Goal: Task Accomplishment & Management: Complete application form

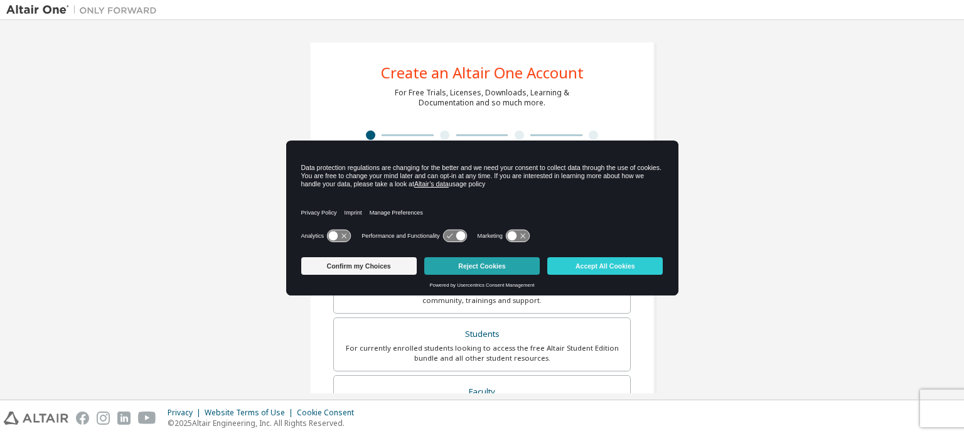
click at [499, 265] on button "Reject Cookies" at bounding box center [481, 266] width 115 height 18
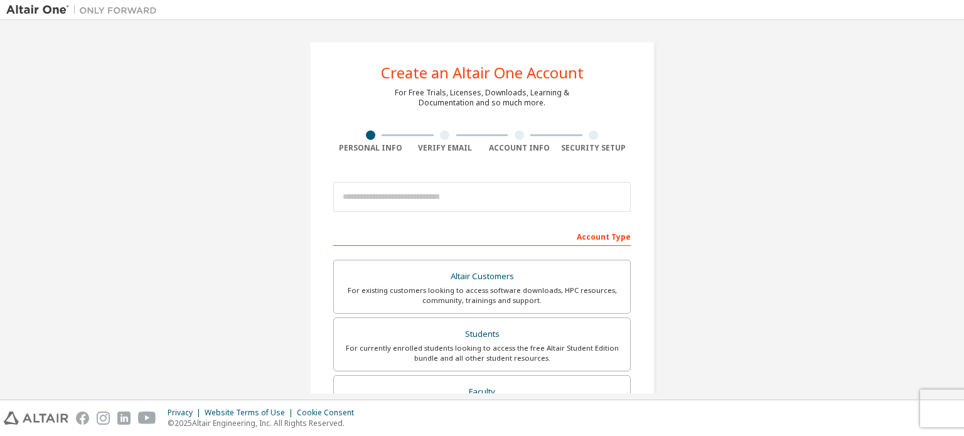
scroll to position [63, 0]
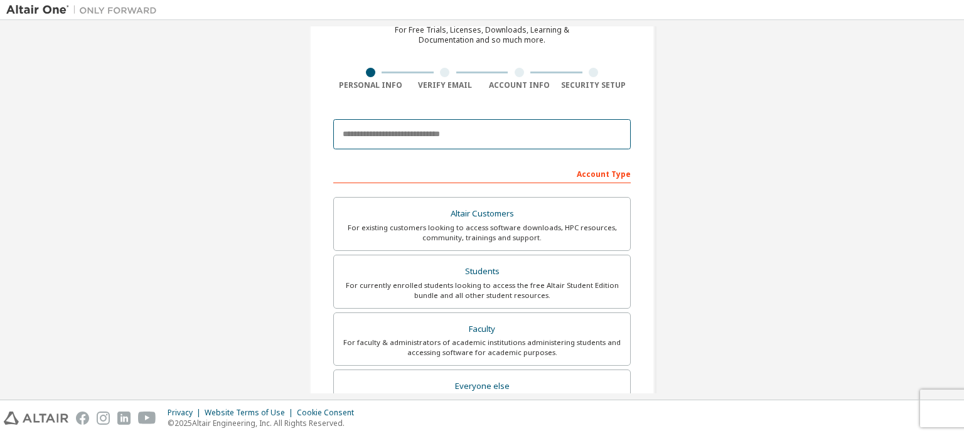
click at [415, 140] on input "email" at bounding box center [481, 134] width 297 height 30
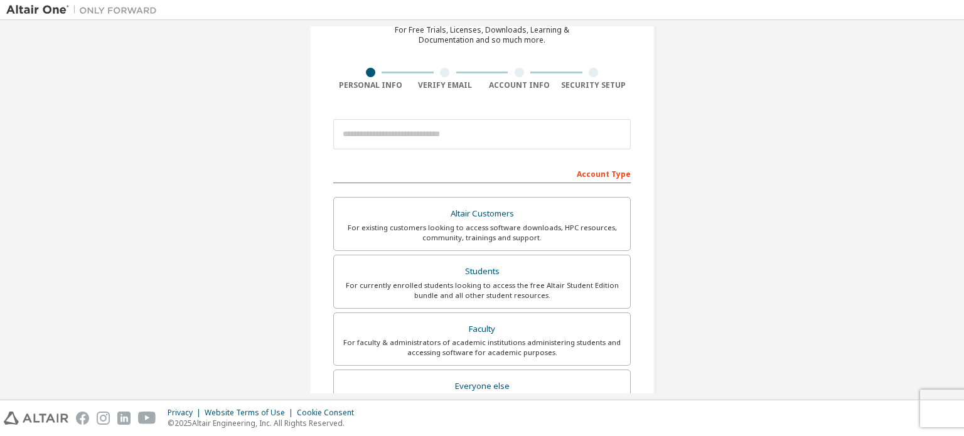
click at [750, 149] on div "Create an Altair One Account For Free Trials, Licenses, Downloads, Learning & D…" at bounding box center [481, 296] width 951 height 664
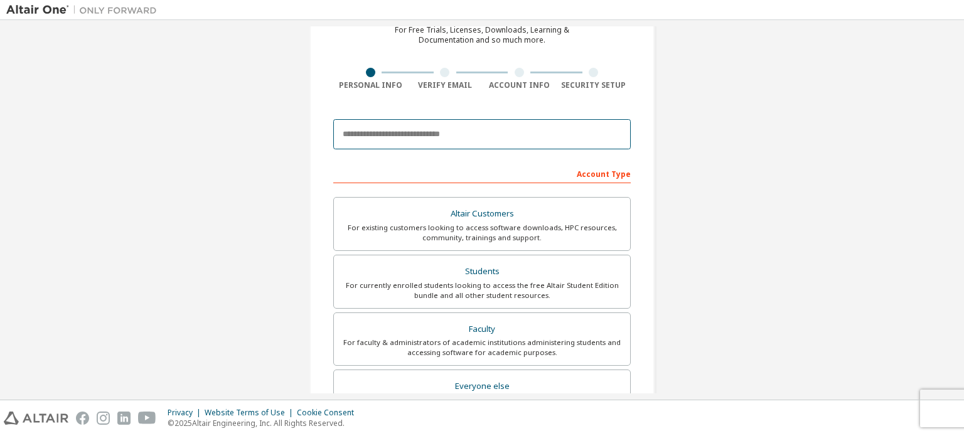
click at [477, 132] on input "email" at bounding box center [481, 134] width 297 height 30
type input "**********"
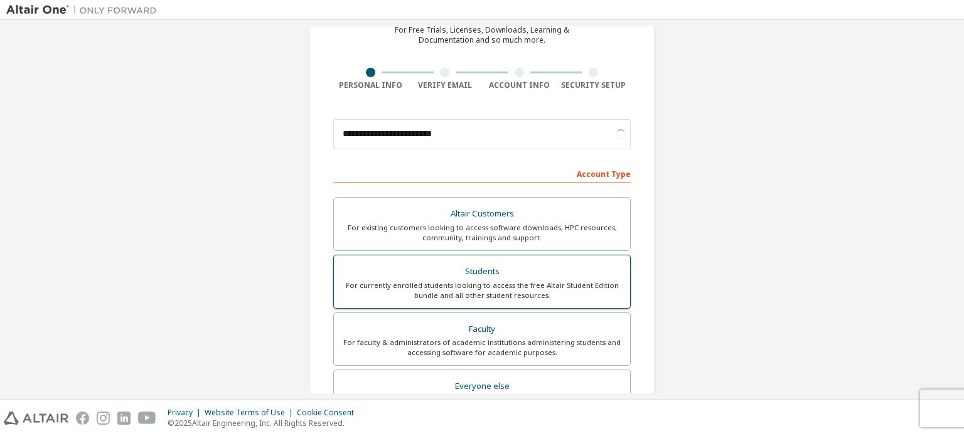
click at [435, 295] on div "For currently enrolled students looking to access the free Altair Student Editi…" at bounding box center [481, 290] width 281 height 20
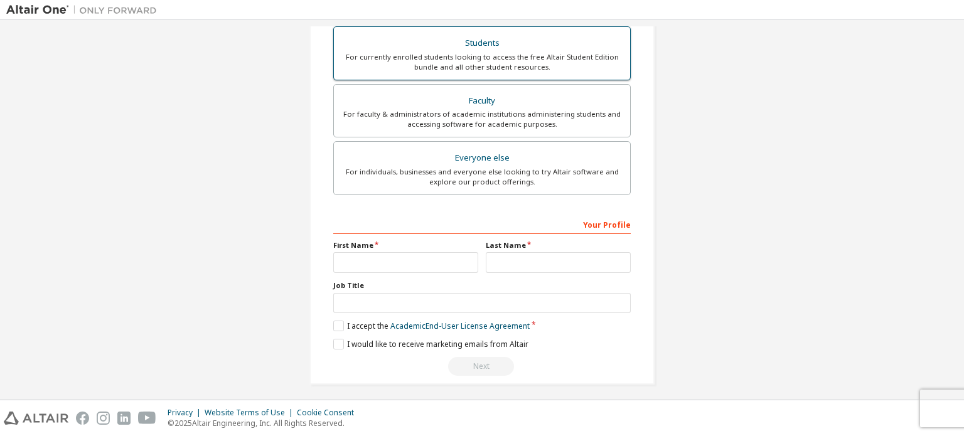
scroll to position [294, 0]
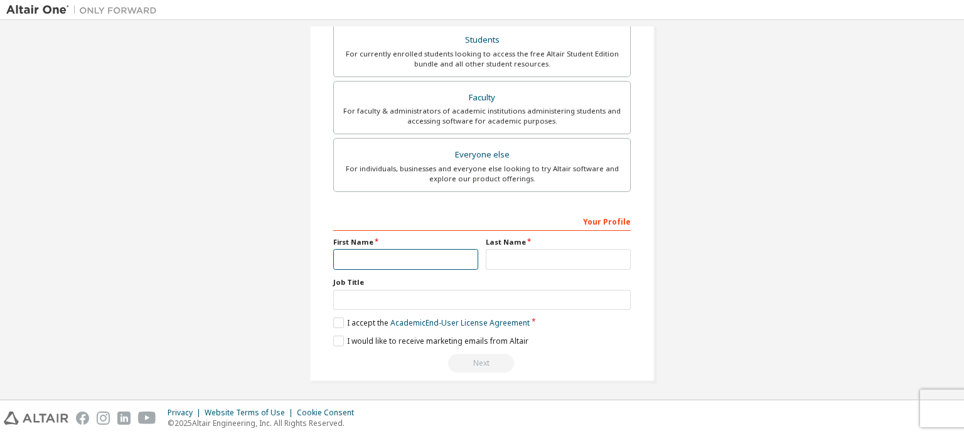
click at [345, 262] on input "text" at bounding box center [405, 259] width 145 height 21
type input "********"
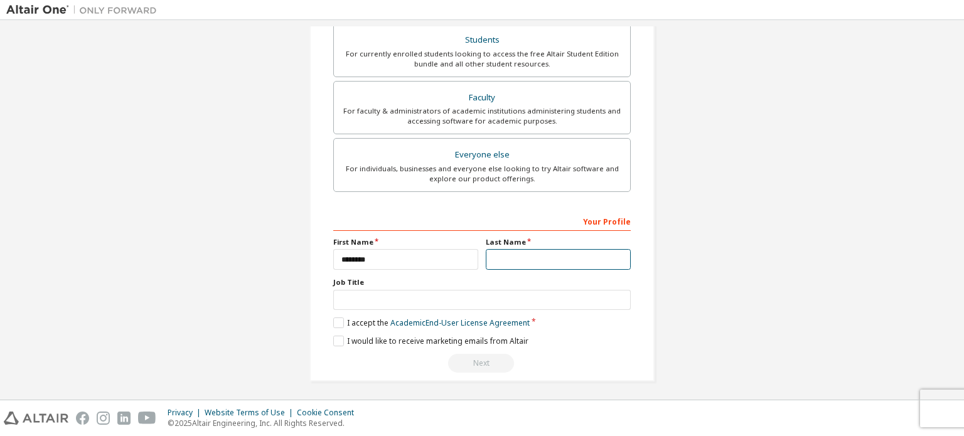
click at [541, 263] on input "text" at bounding box center [558, 259] width 145 height 21
type input "**********"
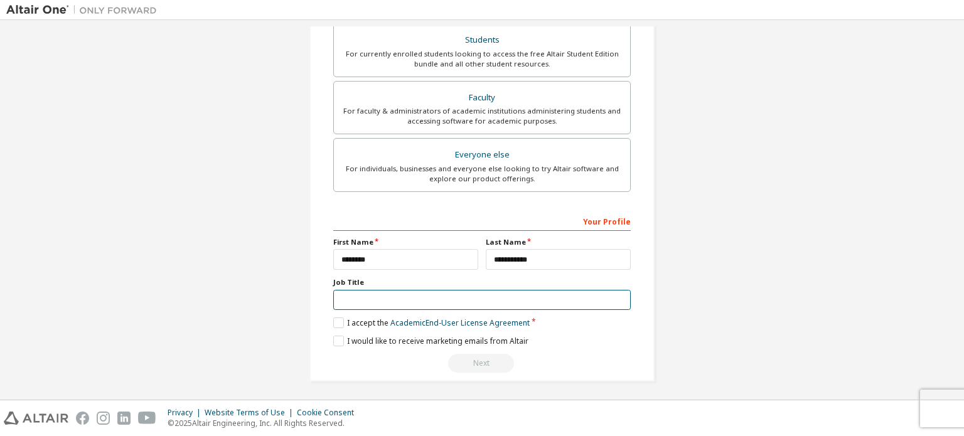
click at [464, 290] on input "text" at bounding box center [481, 300] width 297 height 21
type input "*******"
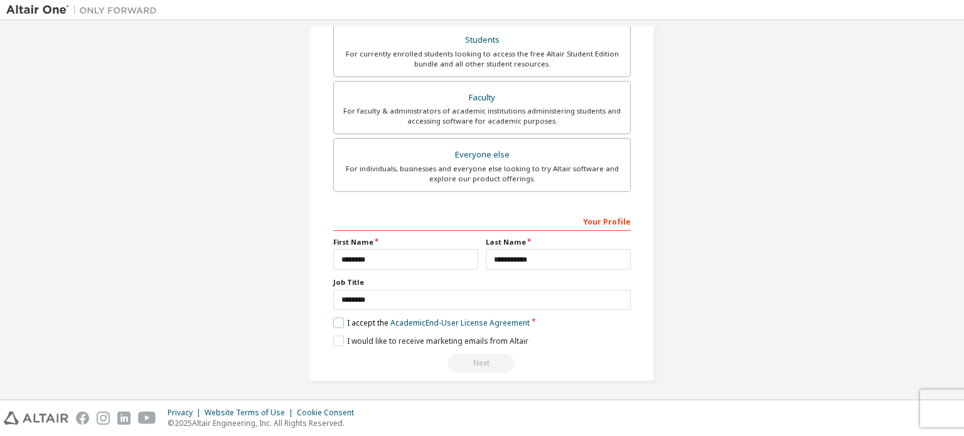
click at [333, 319] on label "I accept the Academic End-User License Agreement" at bounding box center [431, 322] width 196 height 11
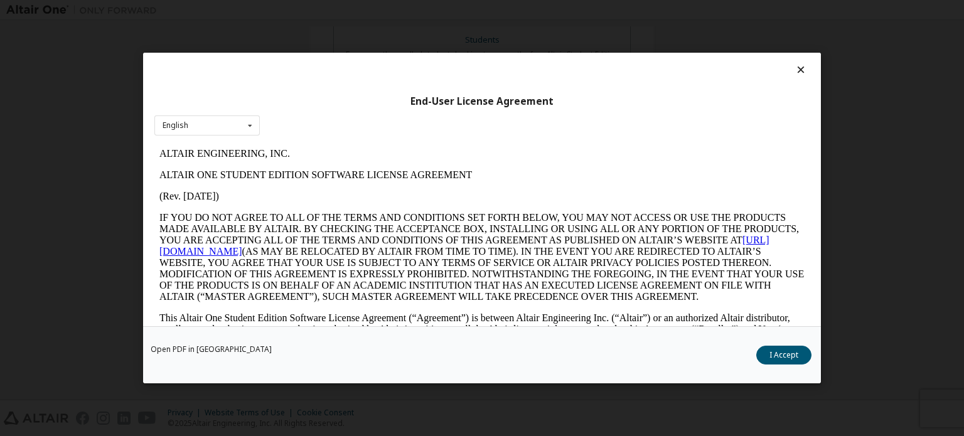
scroll to position [0, 0]
click at [795, 358] on button "I Accept" at bounding box center [783, 355] width 55 height 19
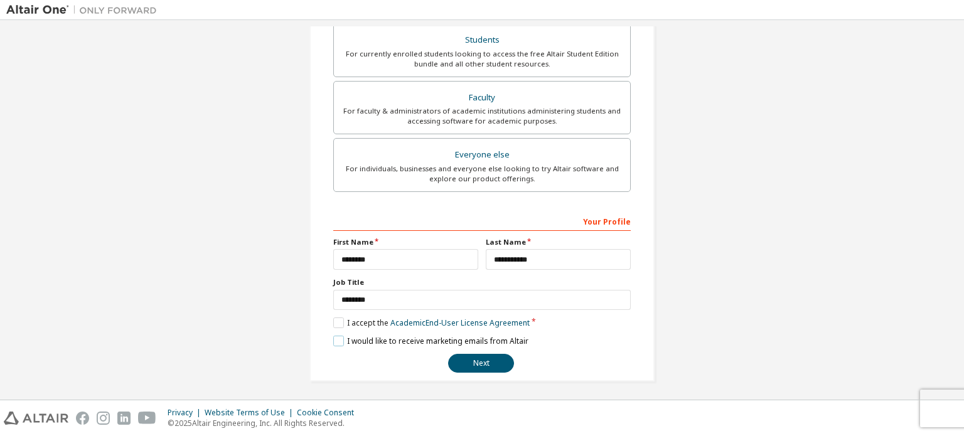
click at [334, 337] on label "I would like to receive marketing emails from Altair" at bounding box center [430, 341] width 195 height 11
click at [334, 341] on label "I would like to receive marketing emails from Altair" at bounding box center [430, 341] width 195 height 11
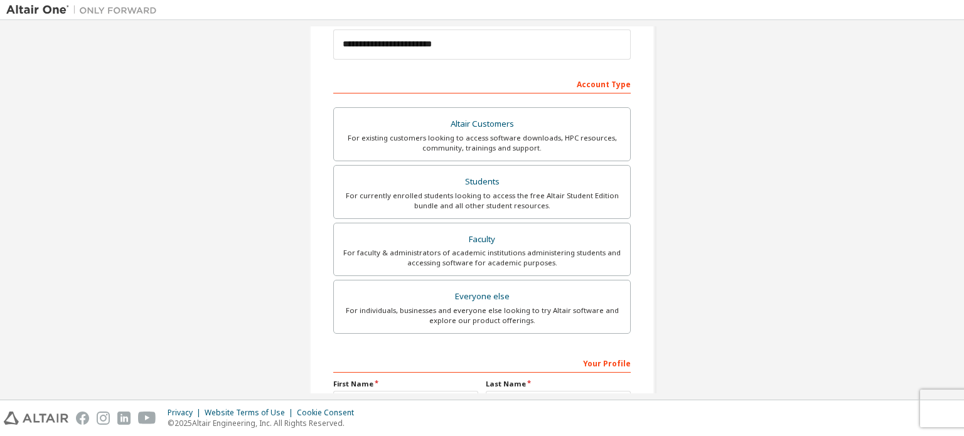
scroll to position [294, 0]
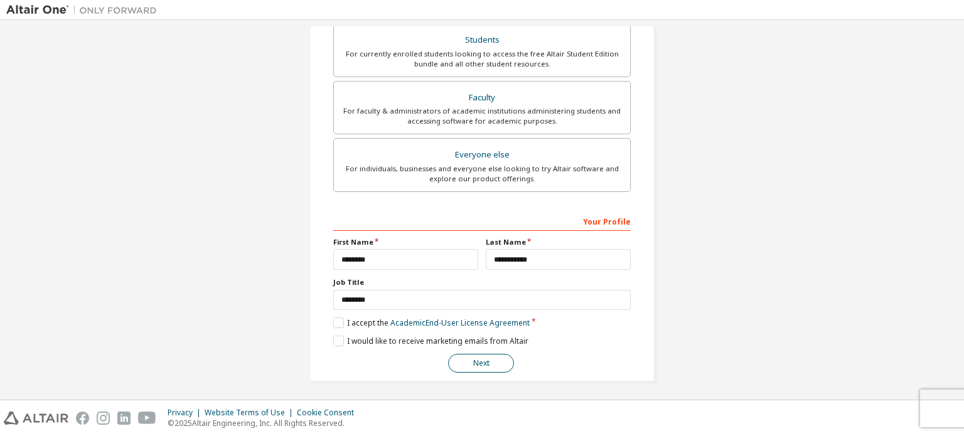
click at [477, 365] on button "Next" at bounding box center [481, 363] width 66 height 19
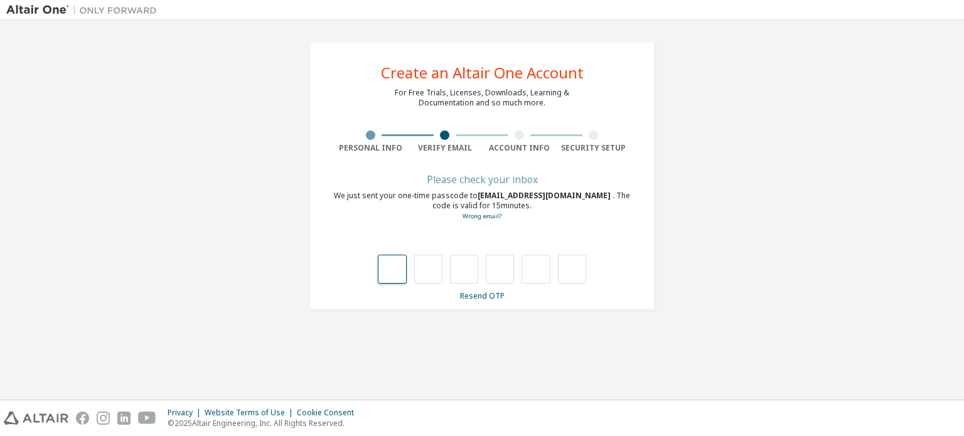
scroll to position [0, 0]
click at [391, 261] on input "text" at bounding box center [392, 269] width 28 height 29
click at [496, 292] on link "Resend OTP" at bounding box center [482, 295] width 45 height 11
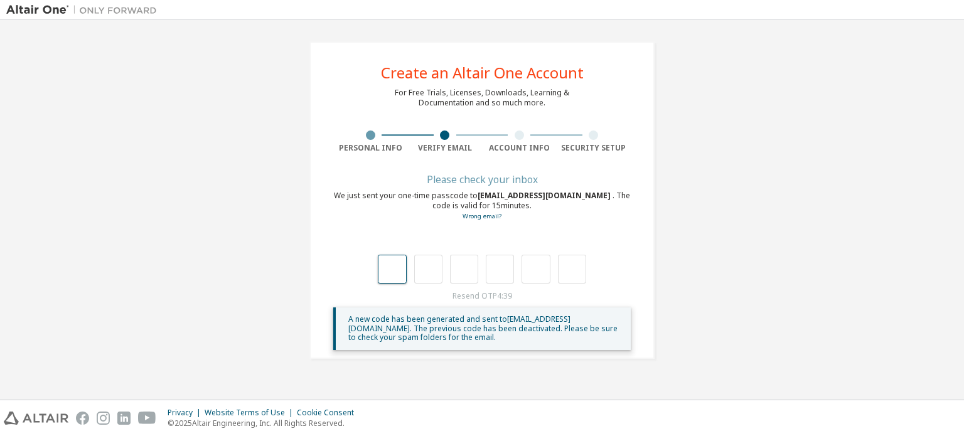
click at [400, 268] on input "text" at bounding box center [392, 269] width 28 height 29
type input "*"
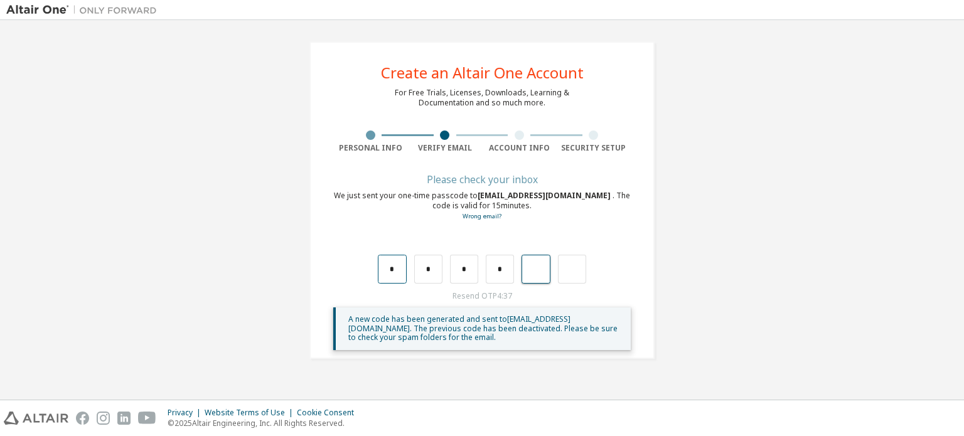
type input "*"
